Goal: Task Accomplishment & Management: Complete application form

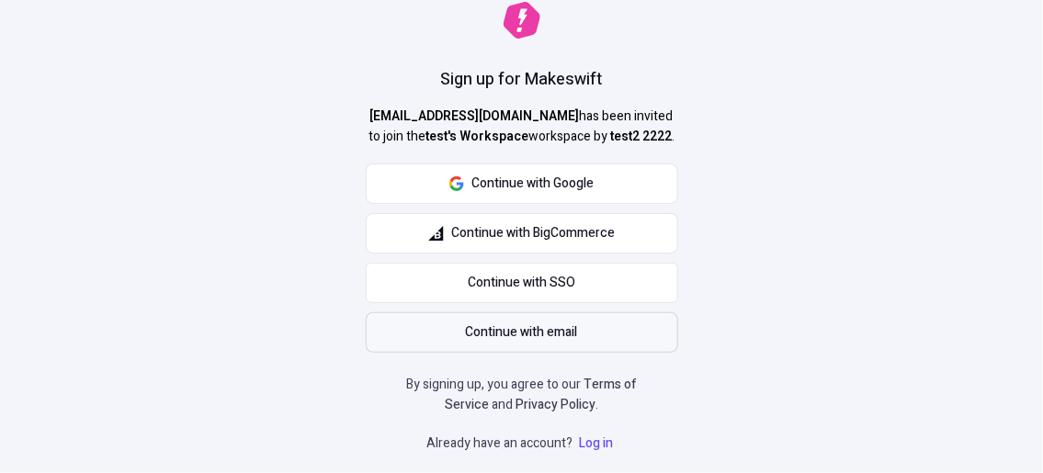
click at [492, 333] on span "Continue with email" at bounding box center [522, 333] width 112 height 20
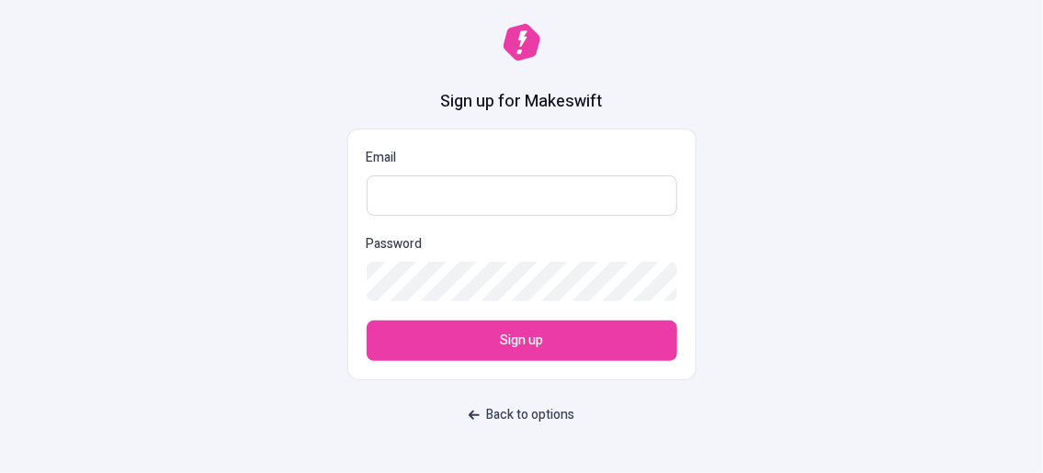
paste input "[EMAIL_ADDRESS][DOMAIN_NAME]"
type input "[EMAIL_ADDRESS][DOMAIN_NAME]"
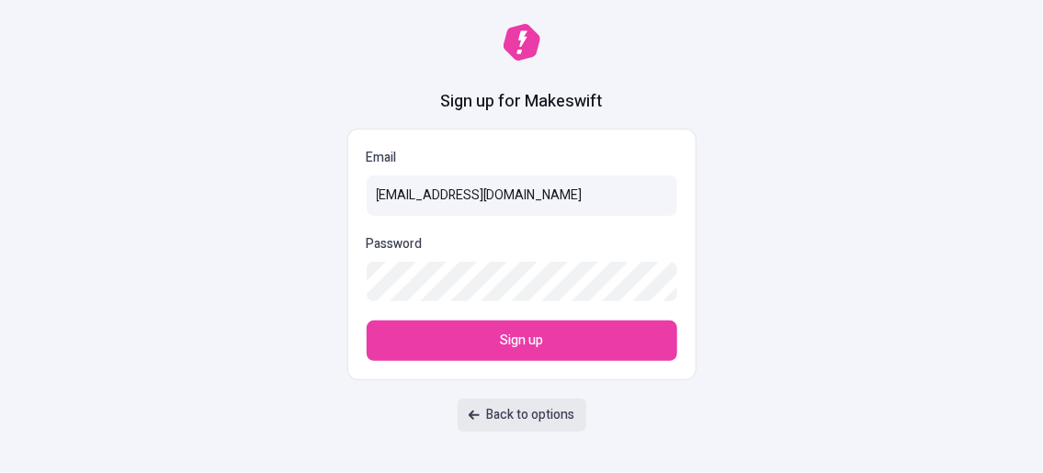
click at [506, 424] on span "Back to options" at bounding box center [531, 415] width 88 height 20
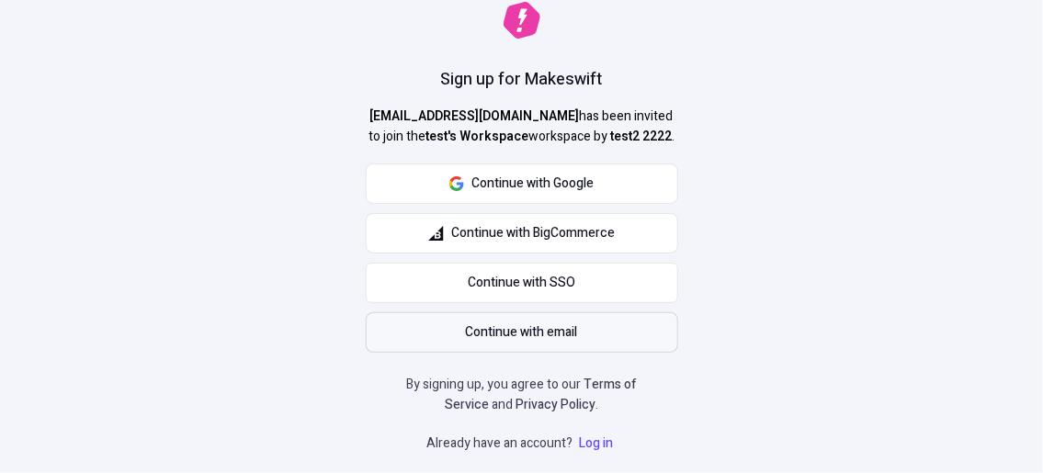
click at [552, 314] on button "Continue with email" at bounding box center [522, 333] width 313 height 40
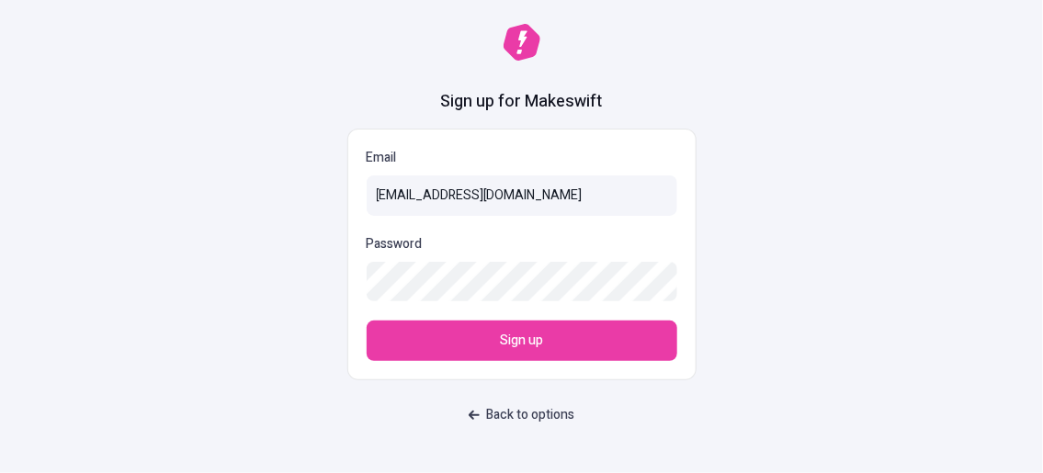
type input "[EMAIL_ADDRESS][DOMAIN_NAME]"
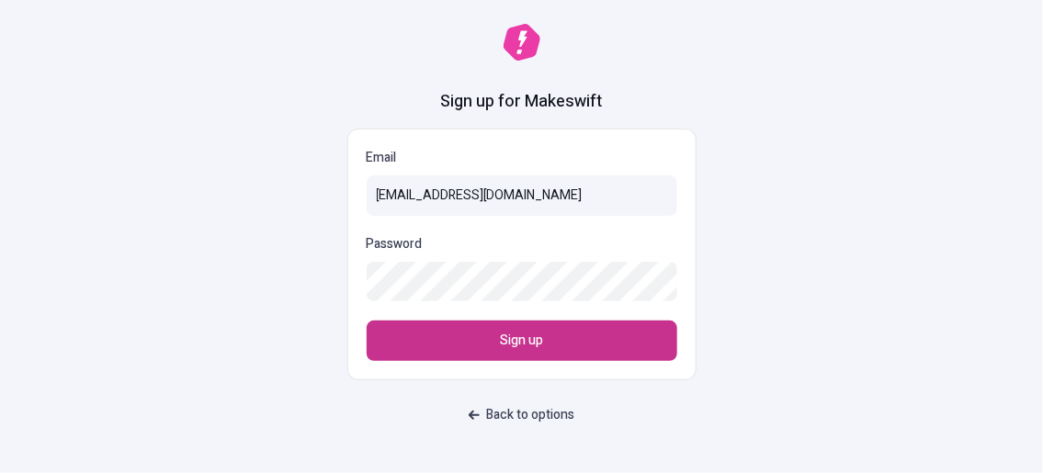
click at [584, 341] on button "Sign up" at bounding box center [522, 341] width 311 height 40
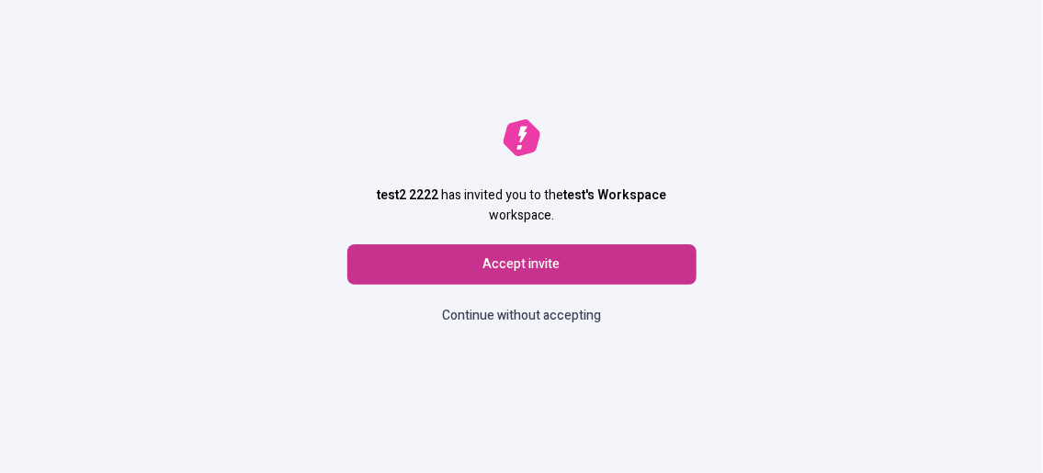
click at [640, 267] on button "Accept invite" at bounding box center [521, 265] width 349 height 40
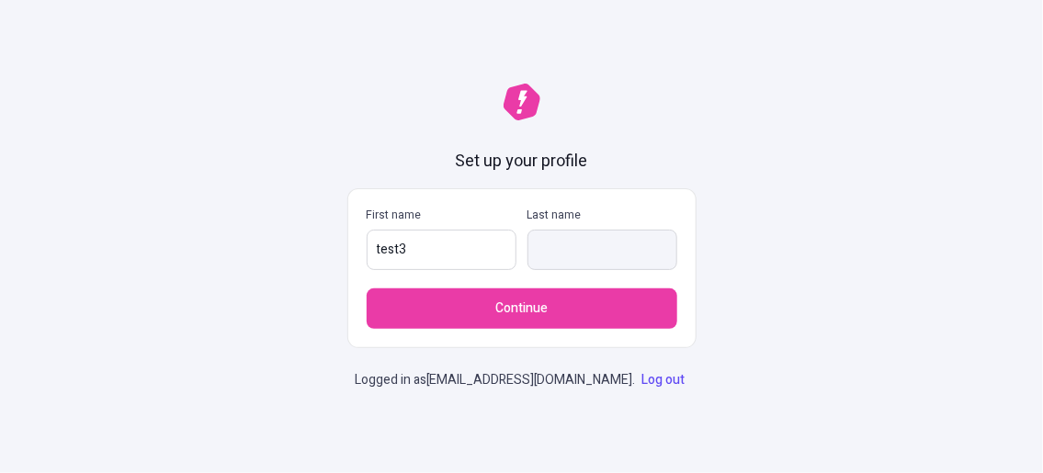
type input "test3"
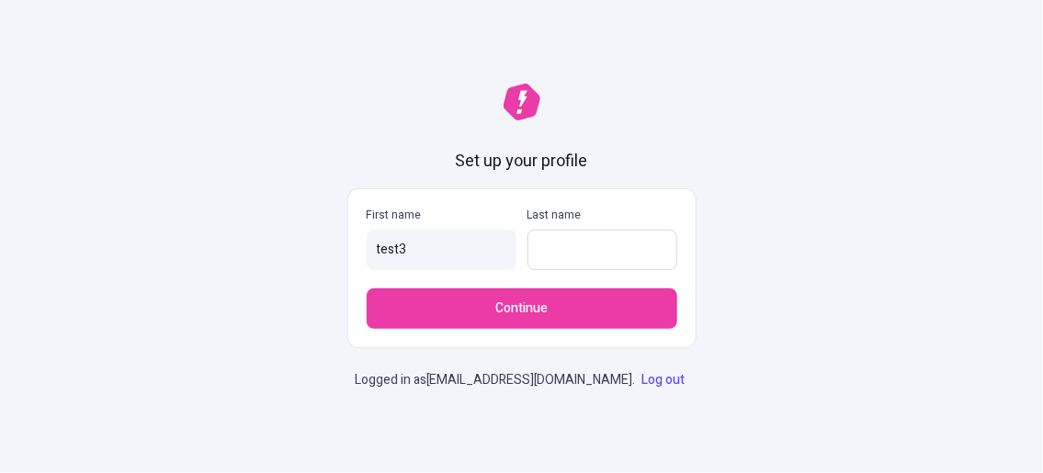
click at [541, 252] on input "Last name" at bounding box center [603, 250] width 150 height 40
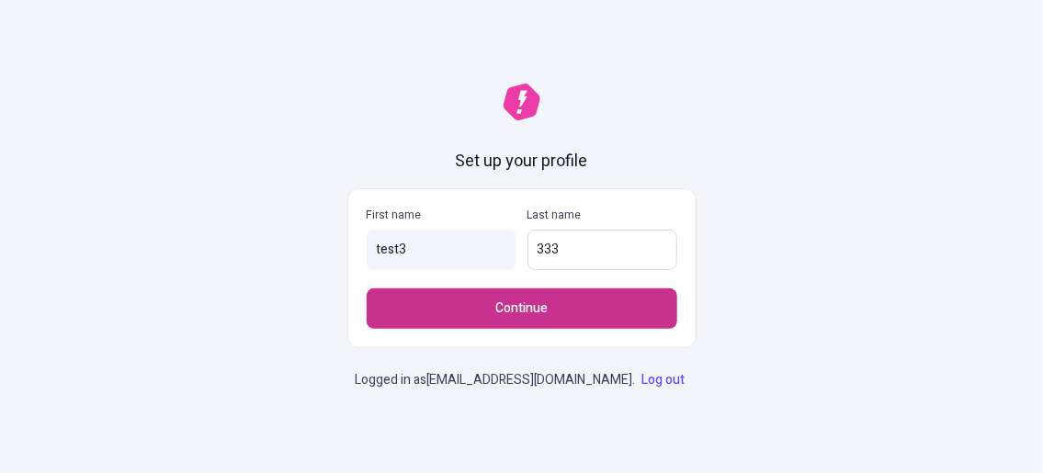
type input "333"
click at [512, 312] on span "Continue" at bounding box center [521, 309] width 52 height 20
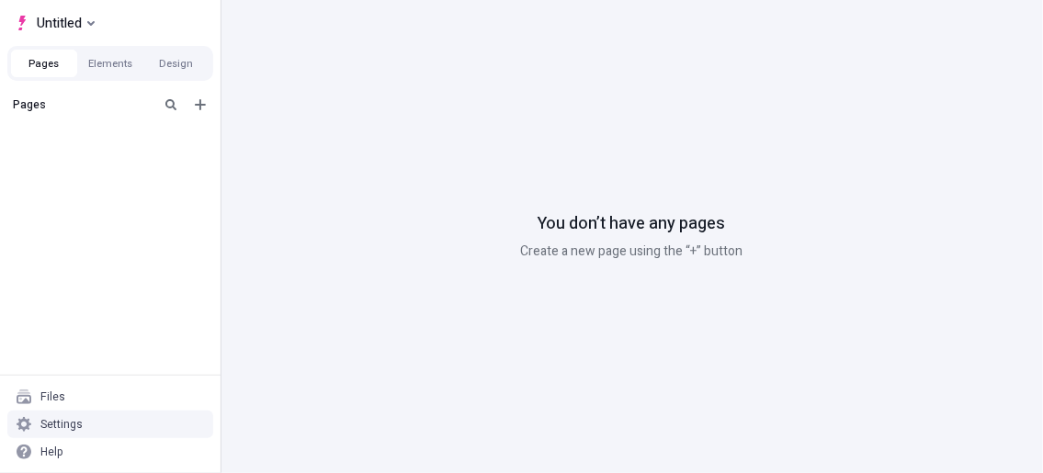
click at [75, 429] on div "Settings" at bounding box center [61, 424] width 42 height 15
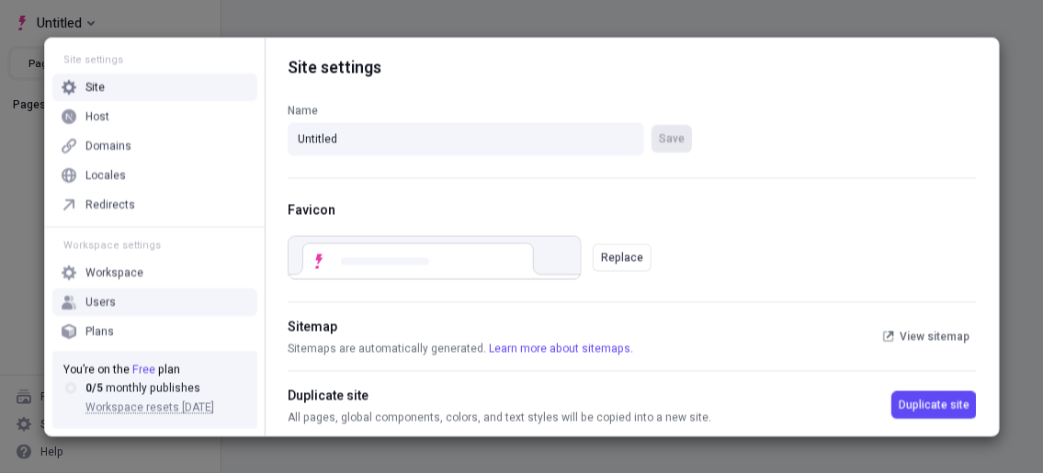
click at [135, 303] on div "Users" at bounding box center [154, 303] width 205 height 28
